Goal: Information Seeking & Learning: Learn about a topic

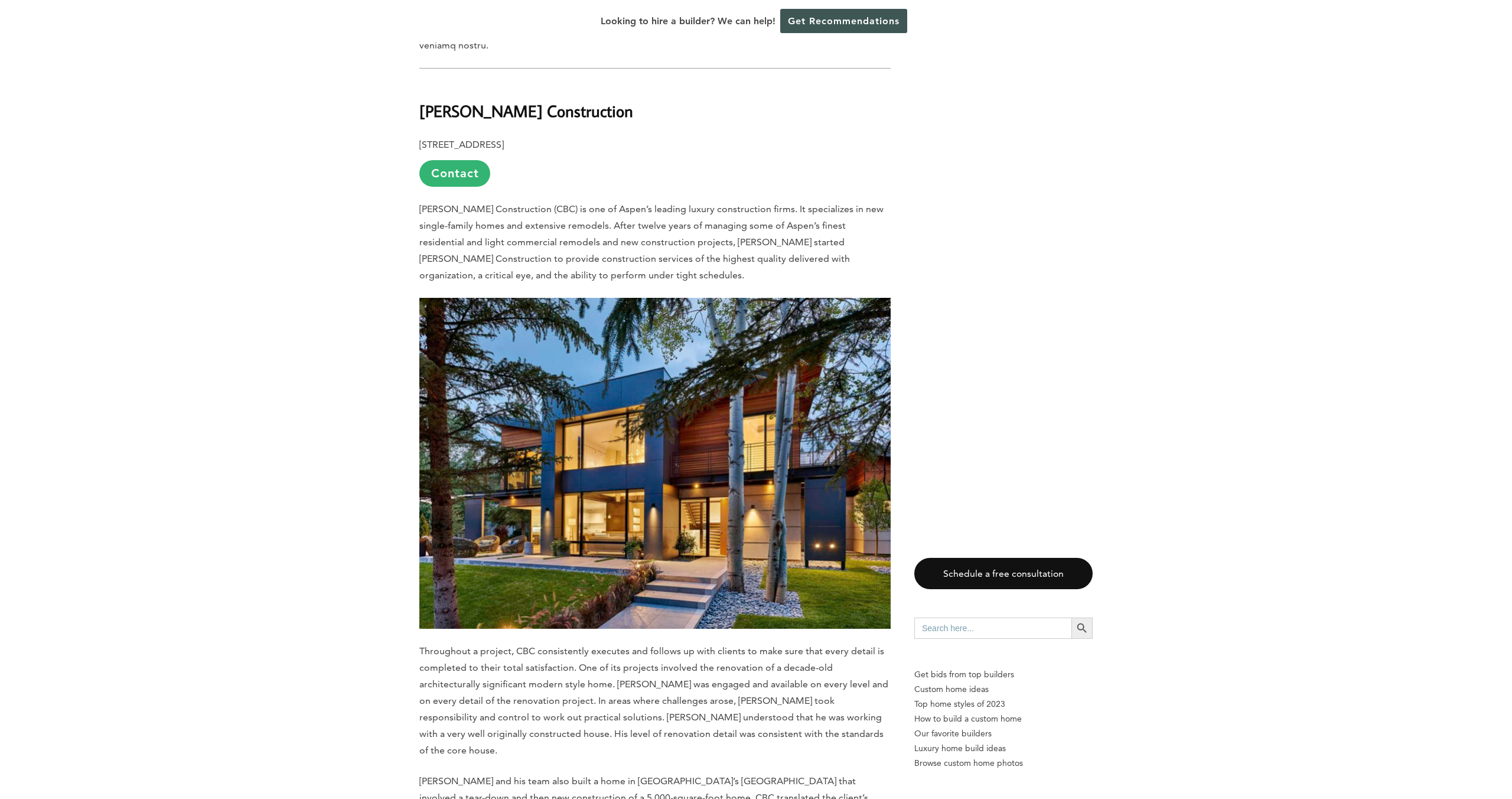
scroll to position [1469, 0]
click at [483, 101] on strong "[PERSON_NAME] Construction" at bounding box center [527, 111] width 214 height 20
drag, startPoint x: 553, startPoint y: 71, endPoint x: 420, endPoint y: 68, distance: 133.0
click at [420, 101] on strong "[PERSON_NAME] Construction" at bounding box center [527, 111] width 214 height 20
copy strong "[PERSON_NAME] Construction"
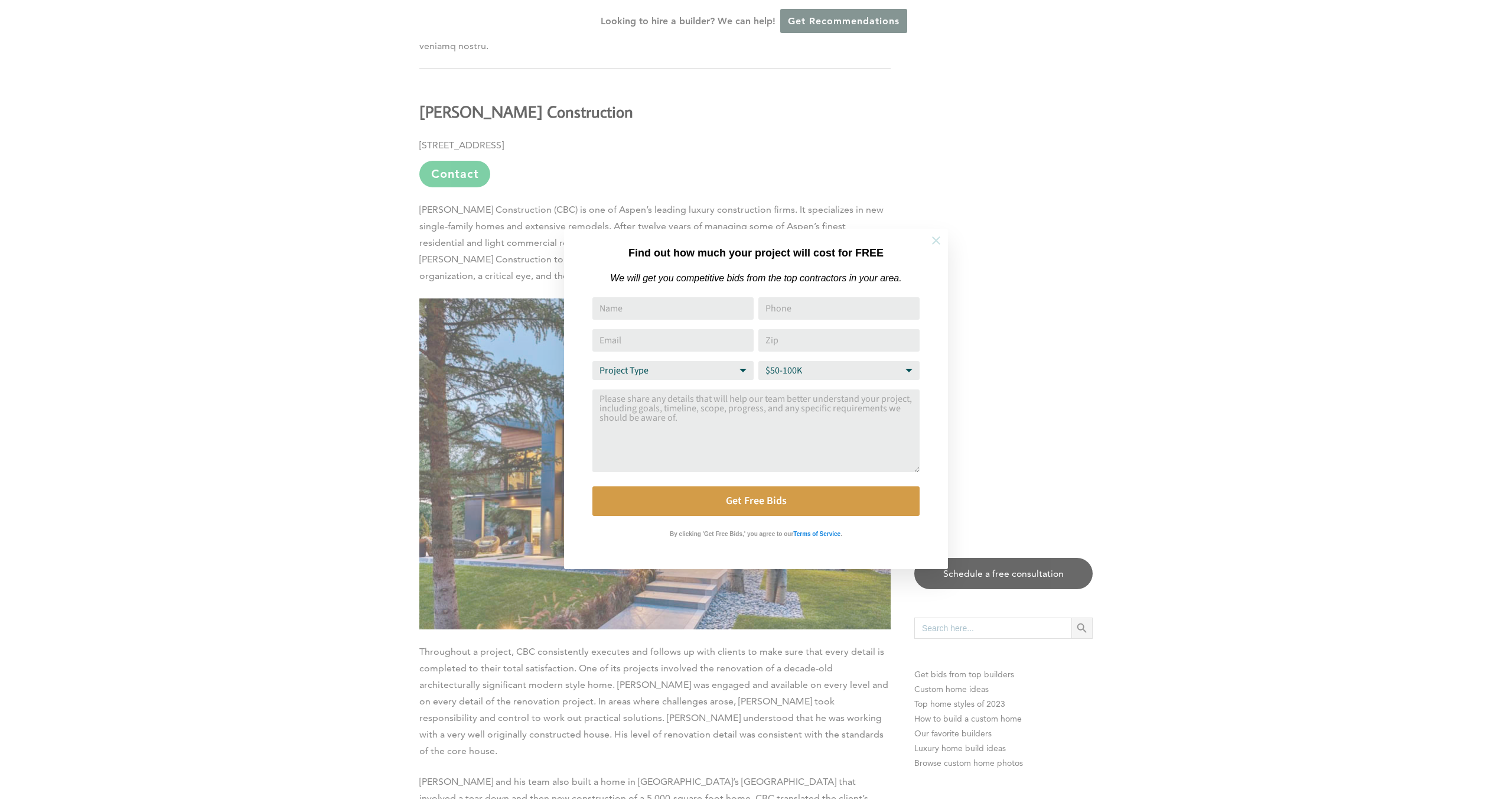
click at [937, 243] on icon at bounding box center [936, 240] width 13 height 13
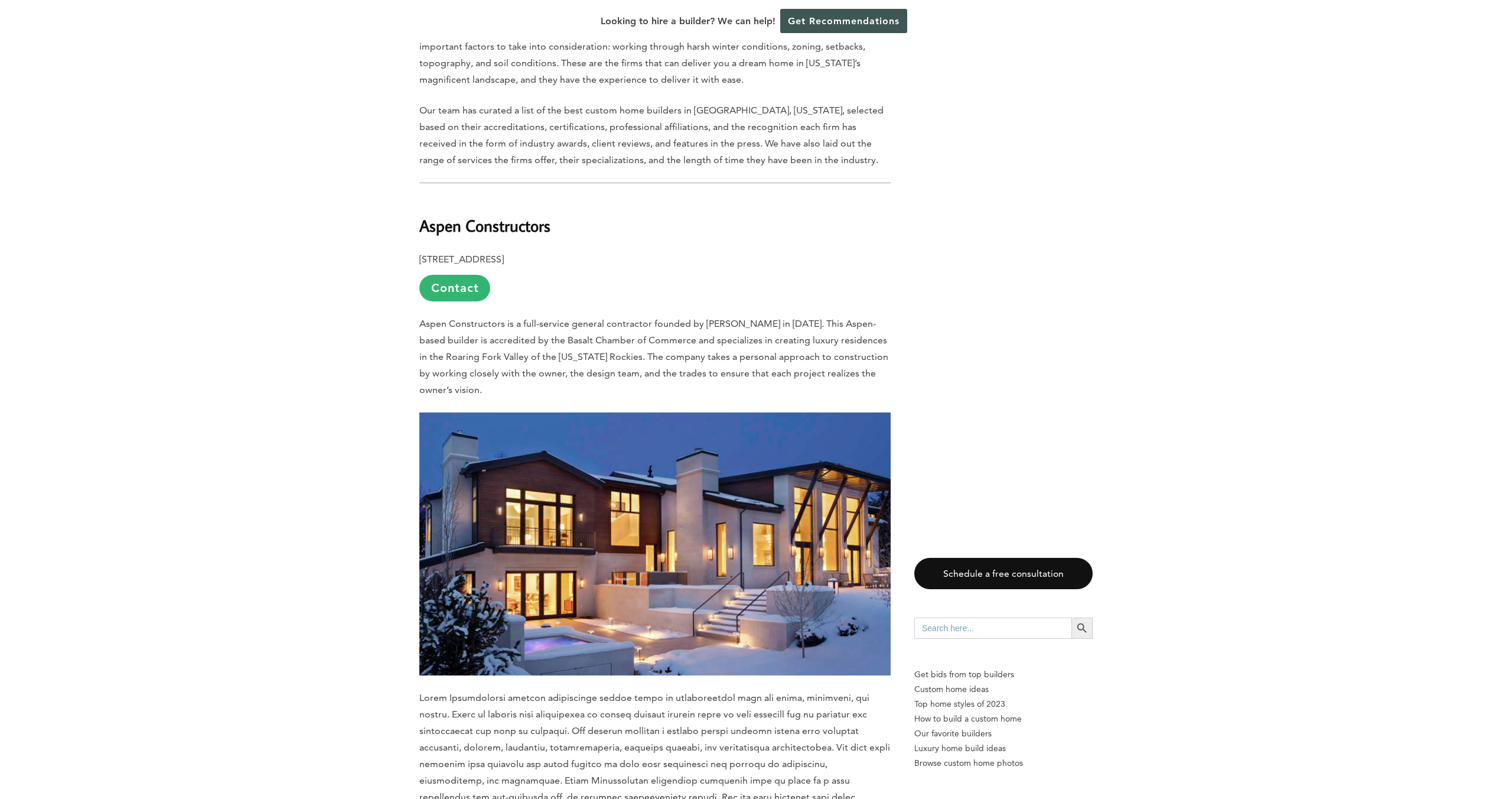
scroll to position [653, 0]
drag, startPoint x: 418, startPoint y: 195, endPoint x: 564, endPoint y: 203, distance: 146.2
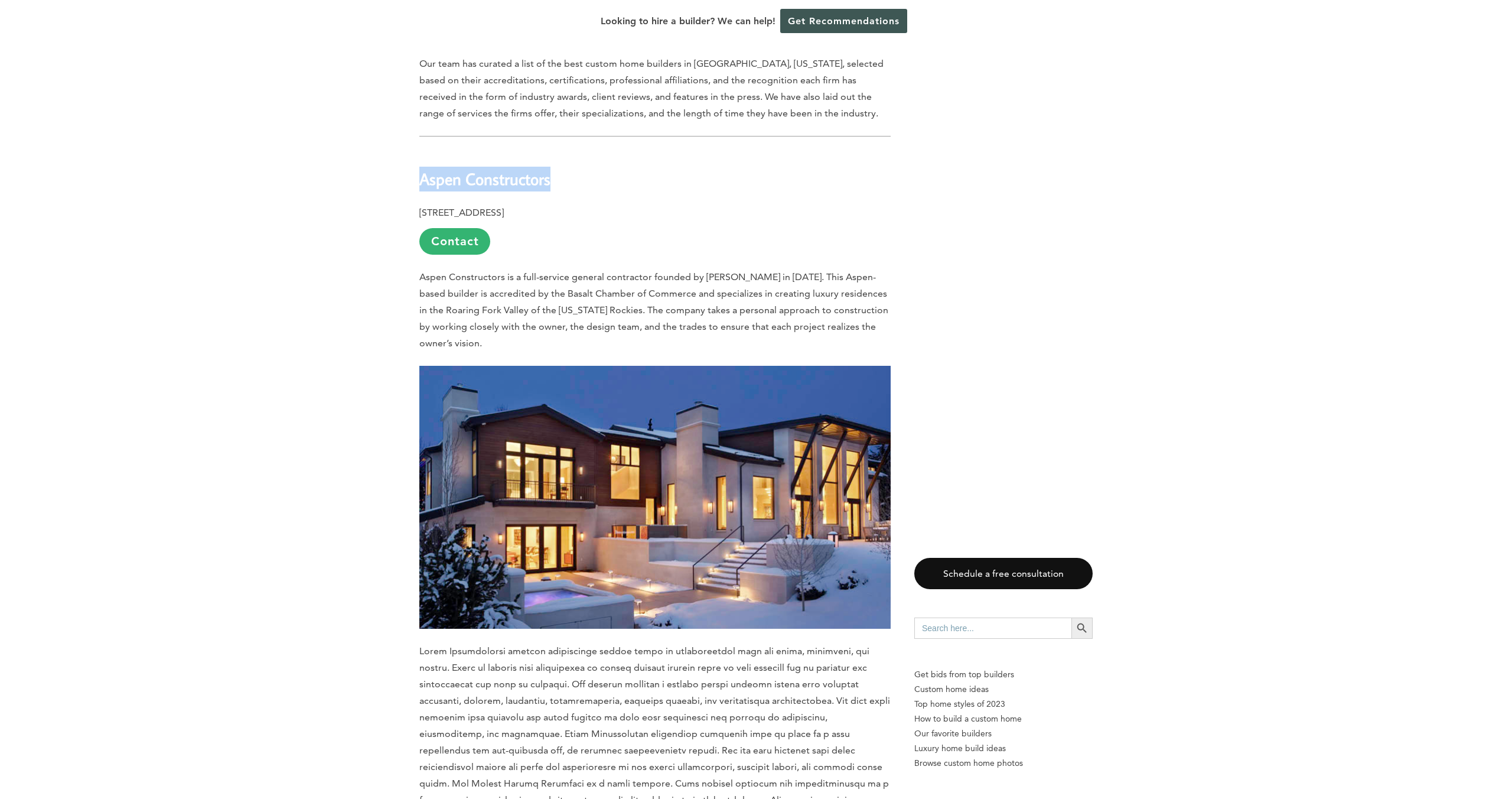
scroll to position [701, 0]
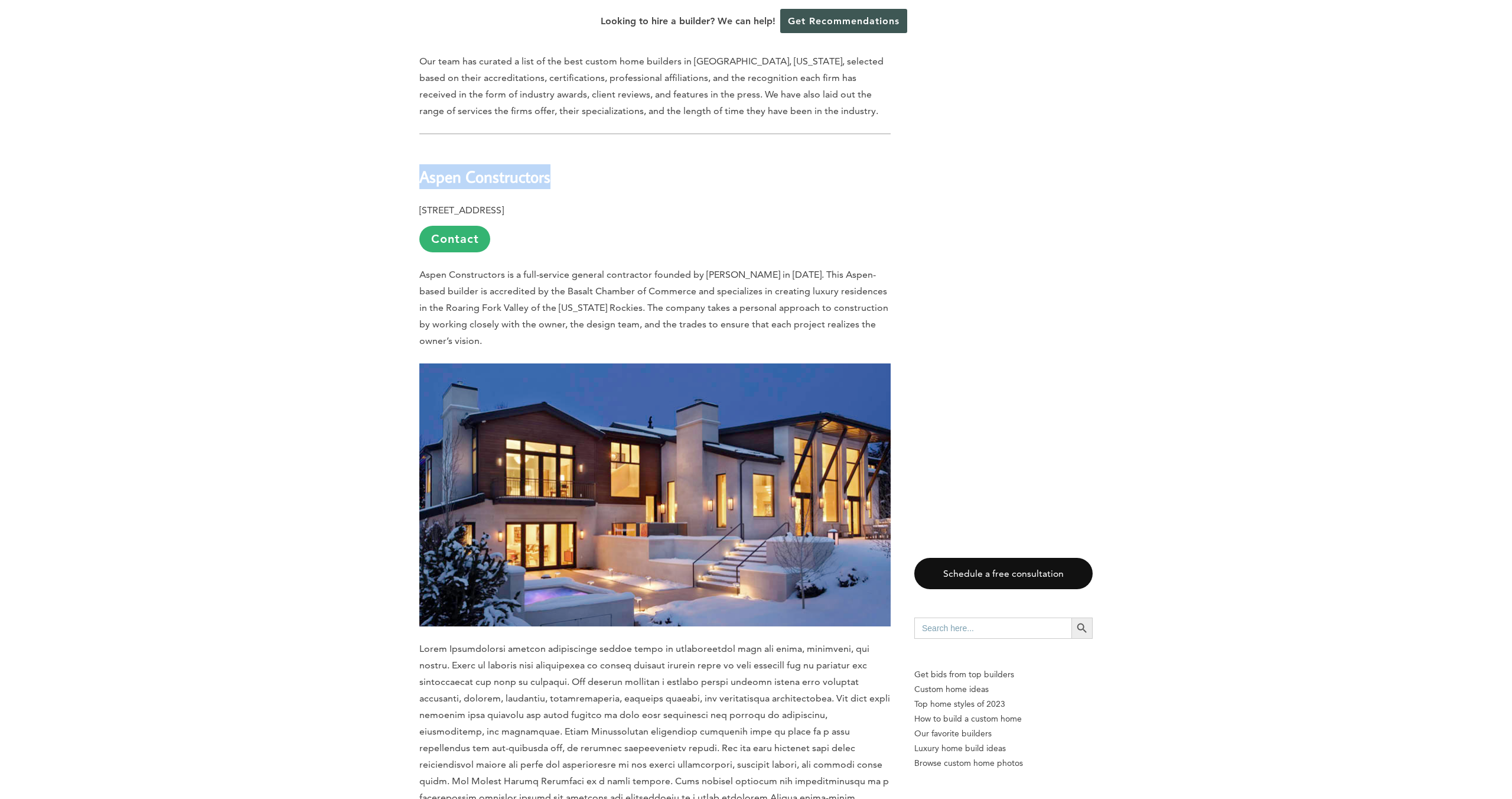
copy b "Aspen Constructors"
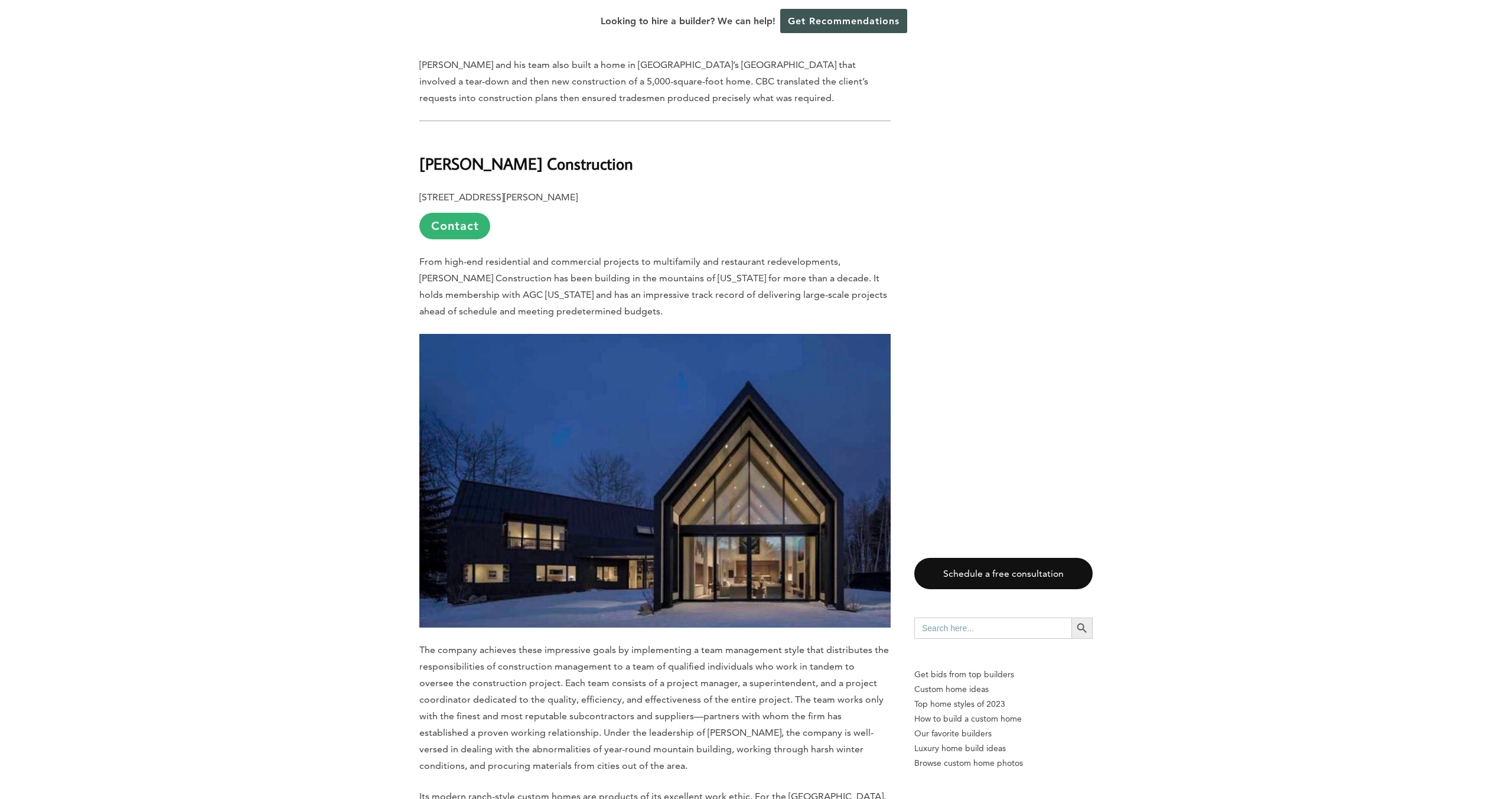
scroll to position [2184, 0]
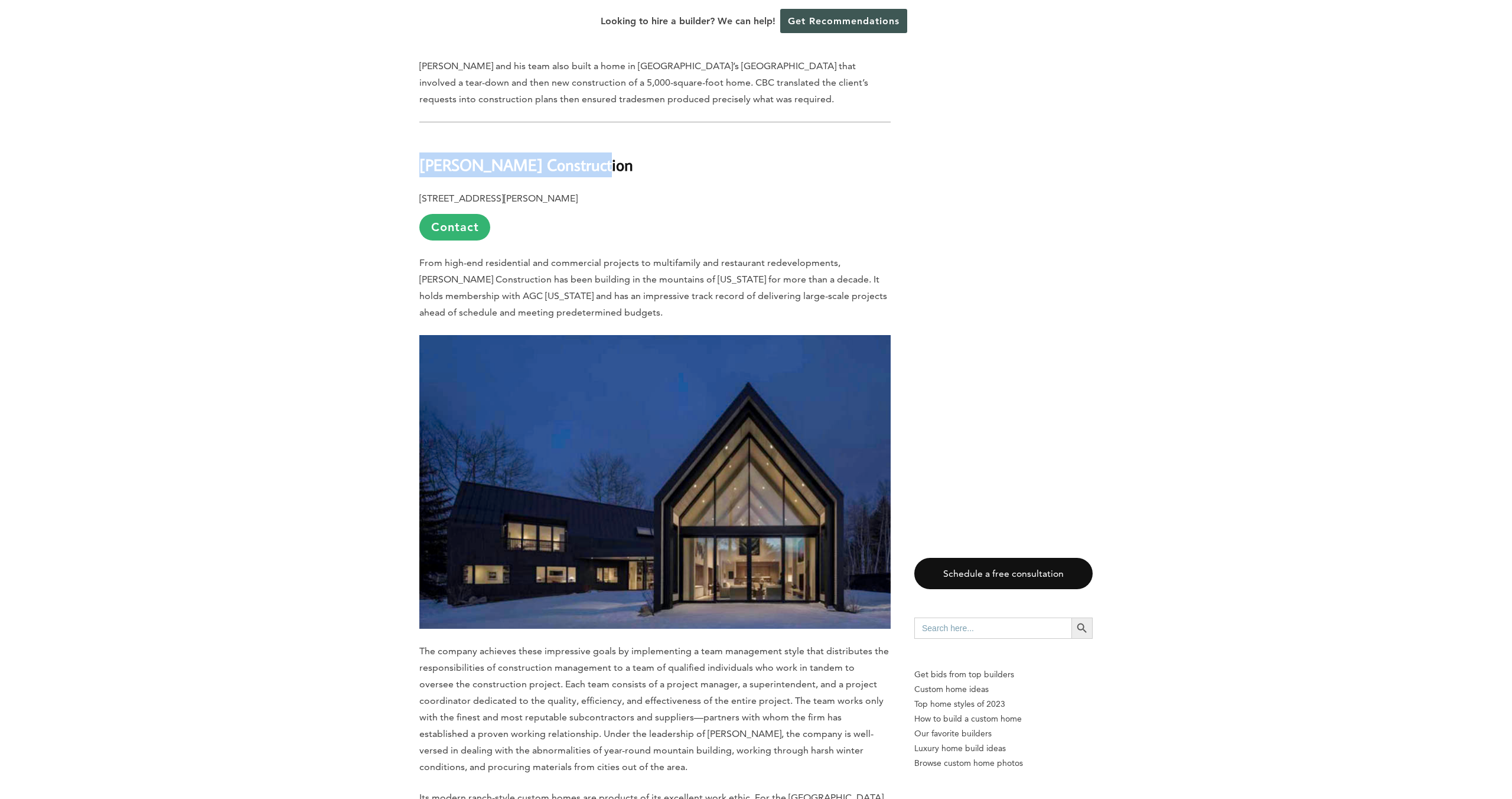
drag, startPoint x: 584, startPoint y: 102, endPoint x: 418, endPoint y: 103, distance: 166.0
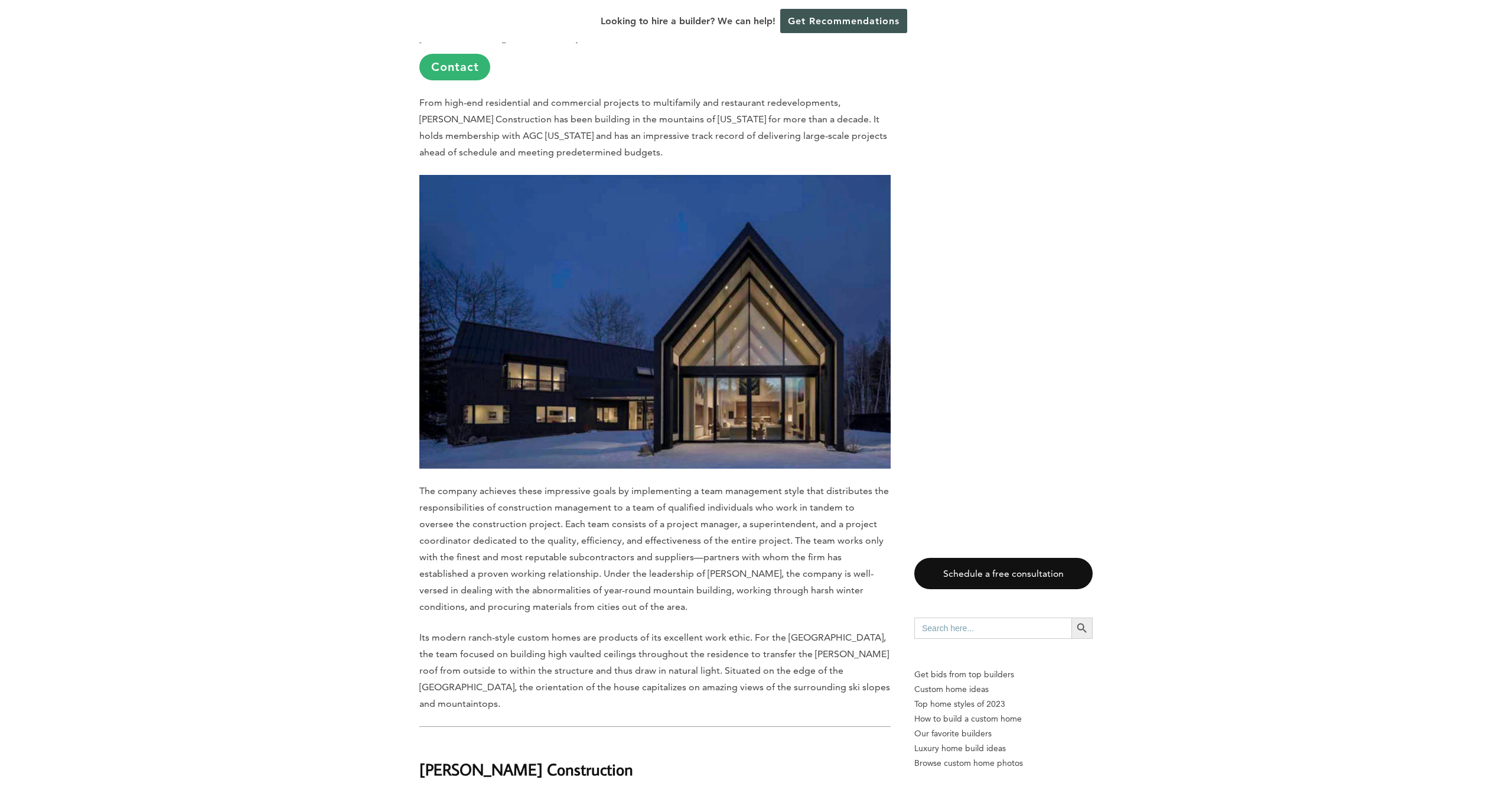
copy b "[PERSON_NAME] Construction"
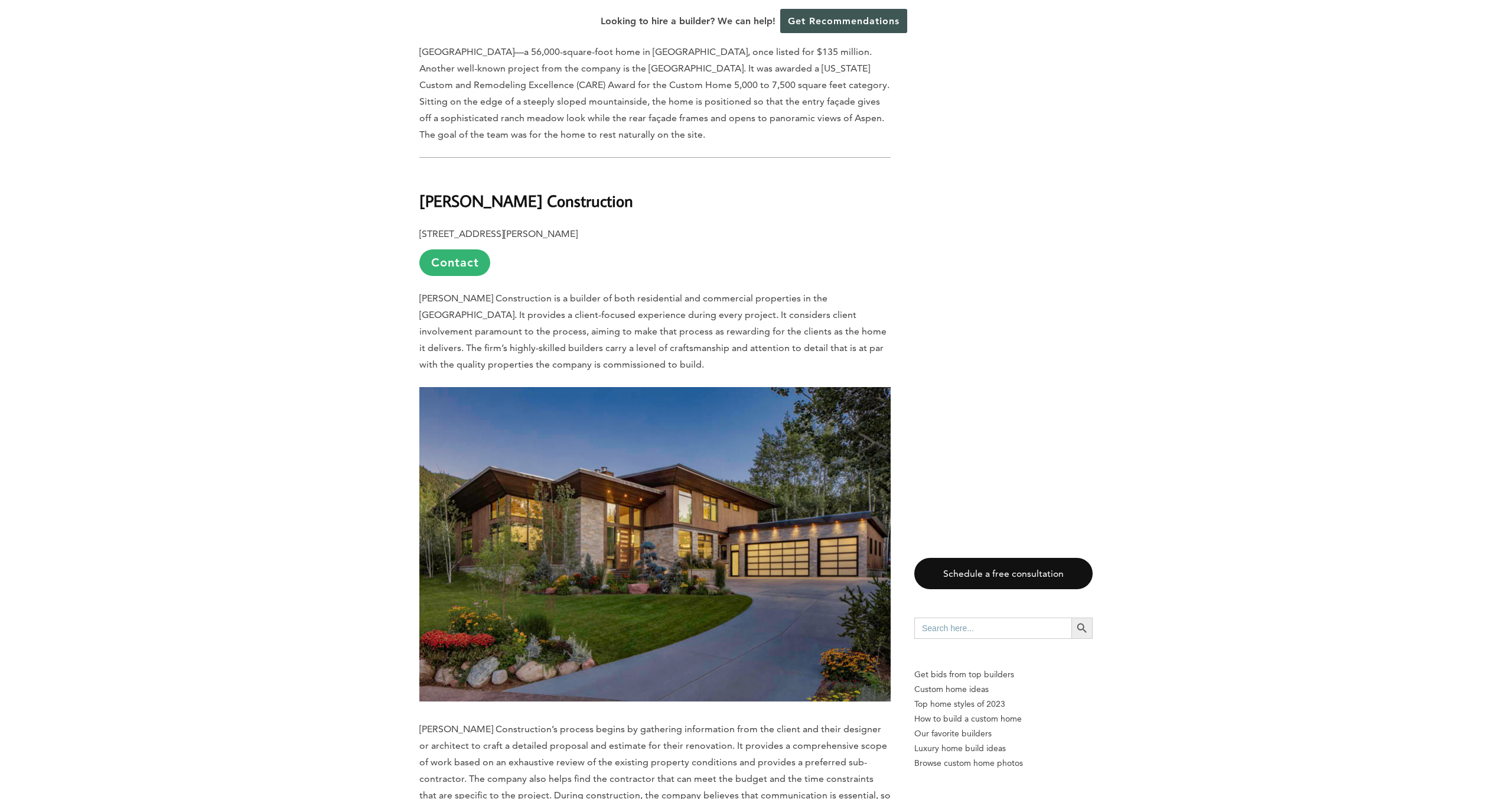
scroll to position [3610, 0]
